Goal: Complete application form: Complete application form

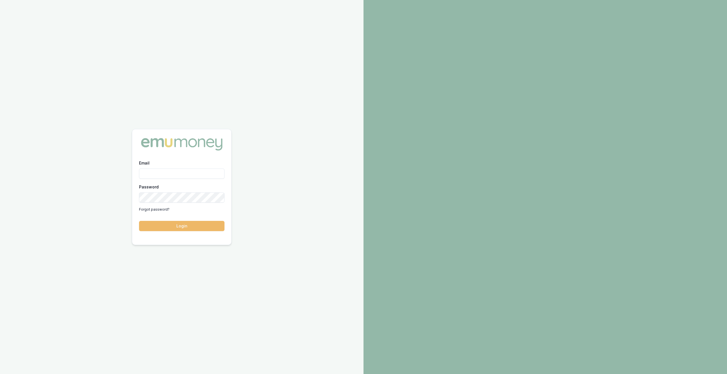
type input "sahani@mortgagechampions.com.au"
click at [175, 230] on button "Login" at bounding box center [181, 226] width 85 height 10
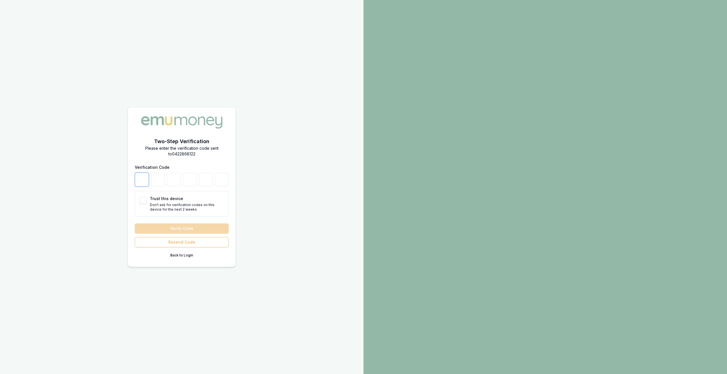
click at [139, 177] on input "number" at bounding box center [142, 180] width 14 height 14
type input "5"
type input "0"
type input "8"
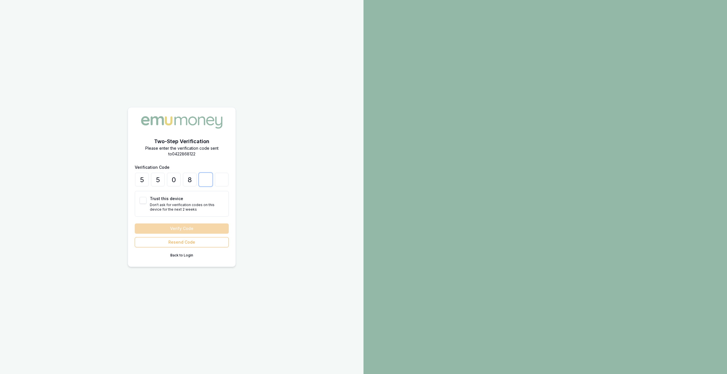
type input "3"
type input "9"
click at [135, 224] on button "Verify Code" at bounding box center [182, 229] width 94 height 10
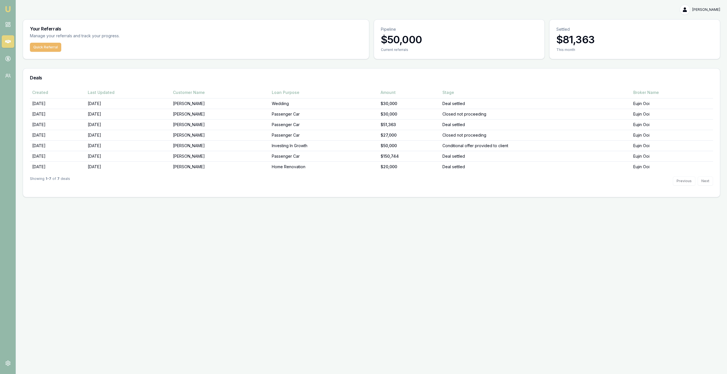
click at [38, 50] on button "Quick Referral" at bounding box center [45, 47] width 31 height 9
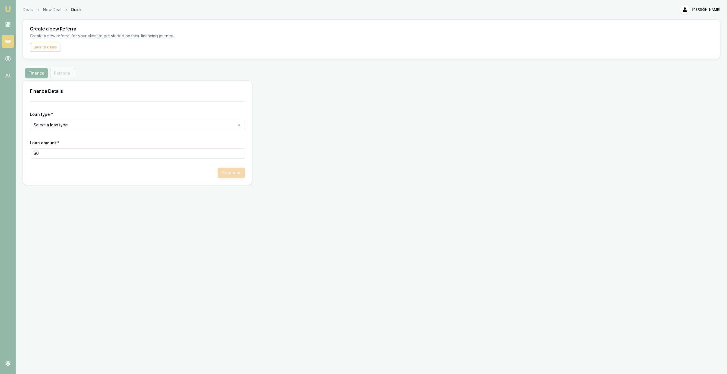
click at [83, 129] on html "Emu Money Deals New Deal Quick [PERSON_NAME] Toggle Menu Create a new Referral …" at bounding box center [363, 187] width 727 height 374
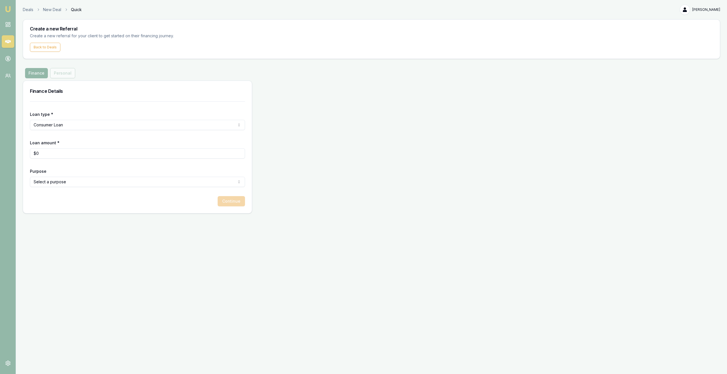
type input "0"
click at [62, 154] on input "0" at bounding box center [137, 153] width 215 height 10
type input "$20,000"
click at [71, 179] on html "Emu Money Deals New Deal Quick [PERSON_NAME] Toggle Menu Create a new Referral …" at bounding box center [363, 187] width 727 height 374
click at [239, 203] on button "Continue" at bounding box center [231, 201] width 27 height 10
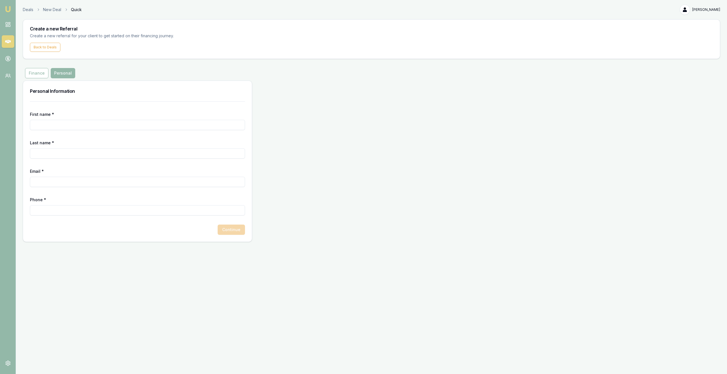
click at [53, 127] on input "First name *" at bounding box center [137, 125] width 215 height 10
type input "[PERSON_NAME] [PERSON_NAME]"
type input "[PERSON_NAME]"
type input "[PERSON_NAME][EMAIL_ADDRESS][DOMAIN_NAME]"
type input "0483 838 081"
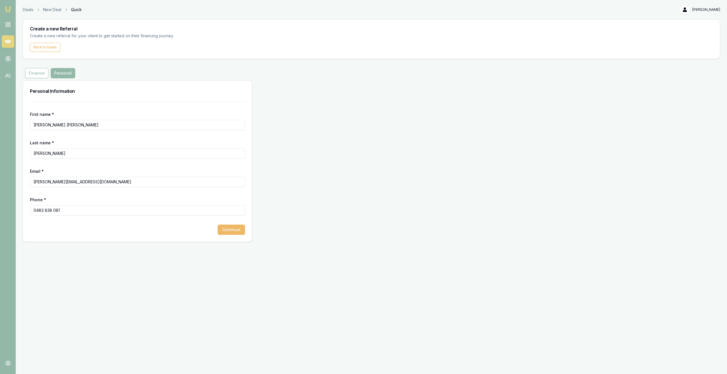
click at [233, 232] on button "Continue" at bounding box center [231, 230] width 27 height 10
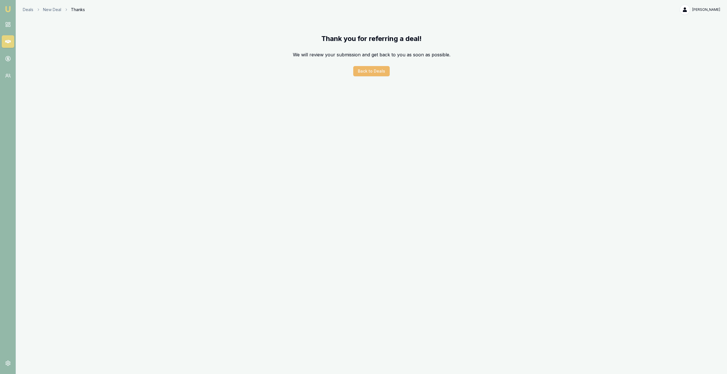
click at [381, 71] on button "Back to Deals" at bounding box center [371, 71] width 36 height 10
